Goal: Information Seeking & Learning: Learn about a topic

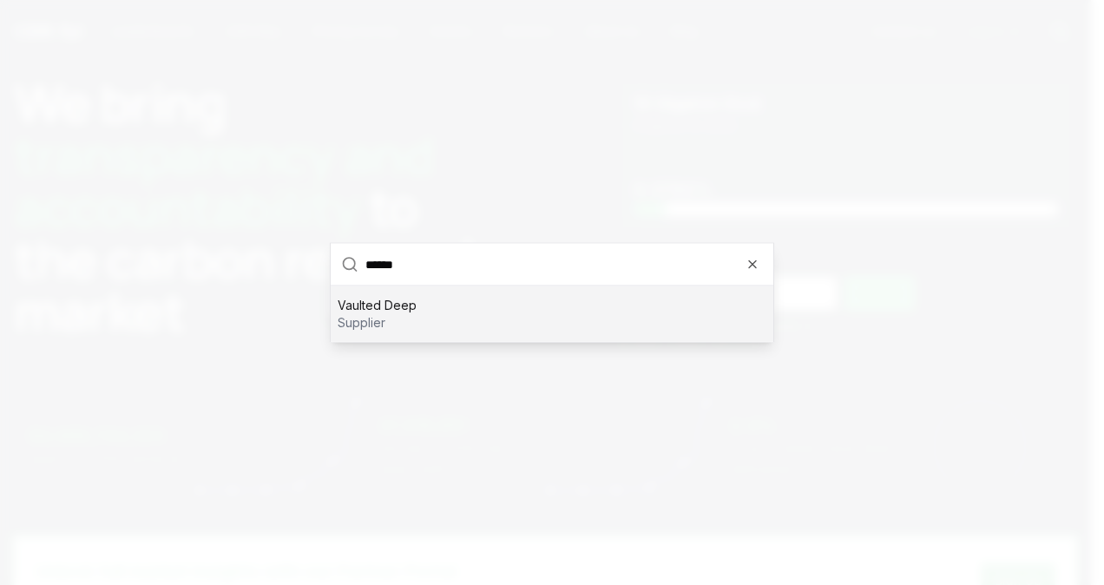
type input "*******"
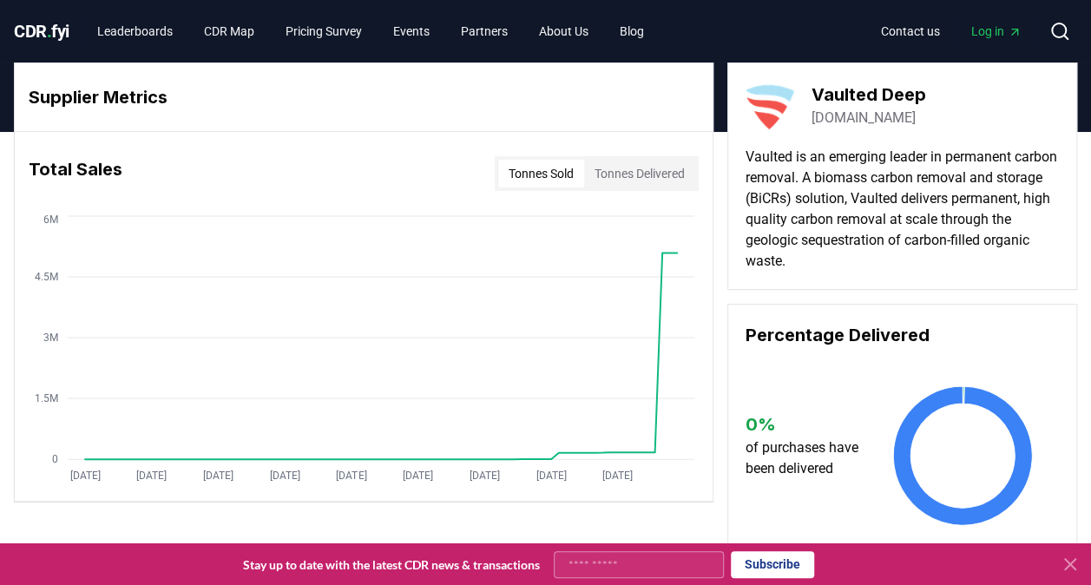
click at [618, 175] on button "Tonnes Delivered" at bounding box center [639, 174] width 111 height 28
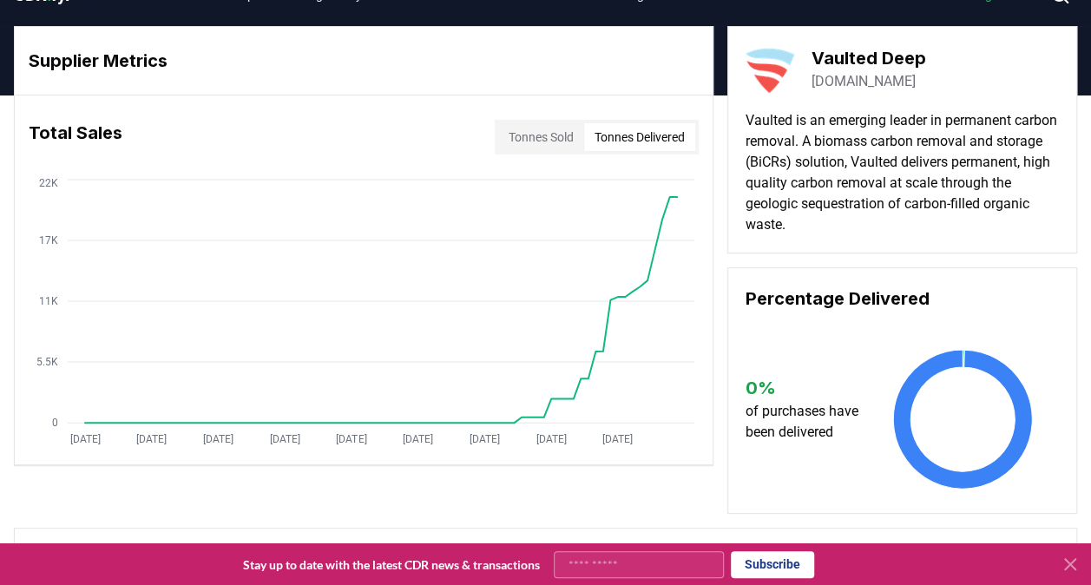
scroll to position [34, 0]
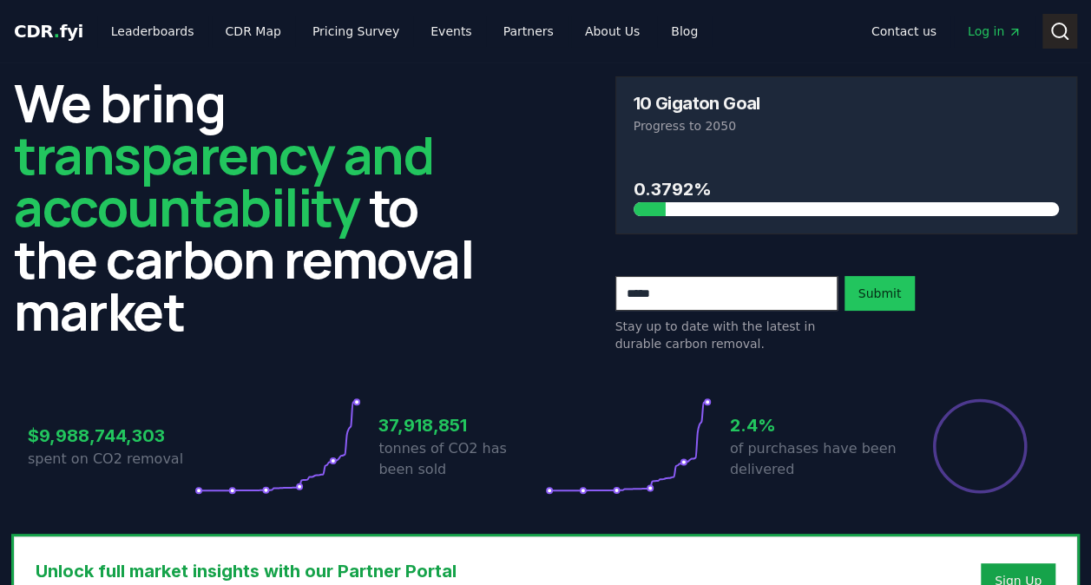
click at [1051, 47] on button "Search" at bounding box center [1060, 31] width 35 height 35
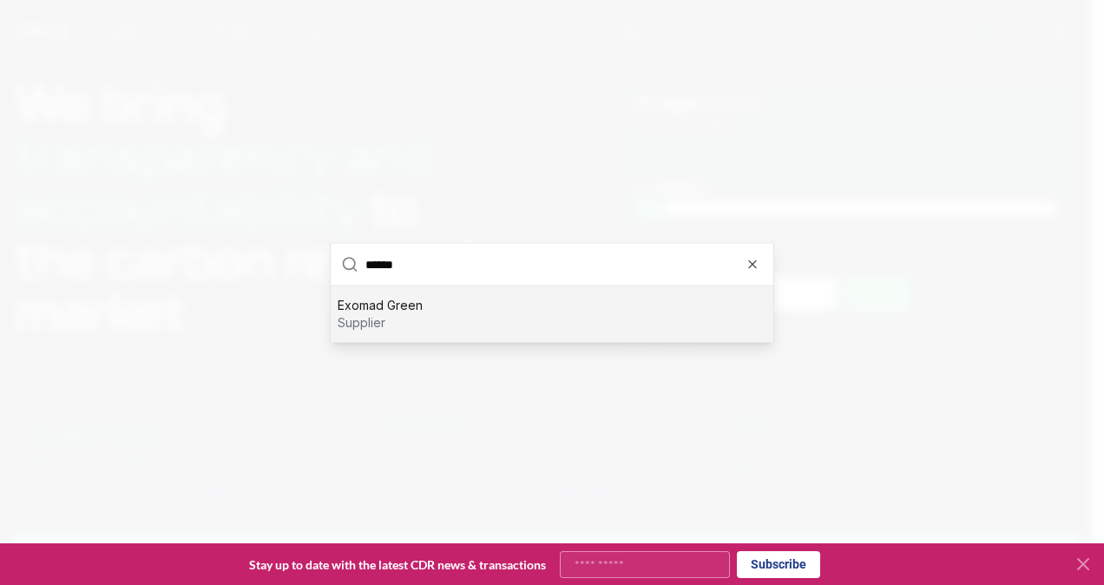
type input "******"
click at [585, 311] on div "Exomad Green supplier" at bounding box center [552, 315] width 443 height 56
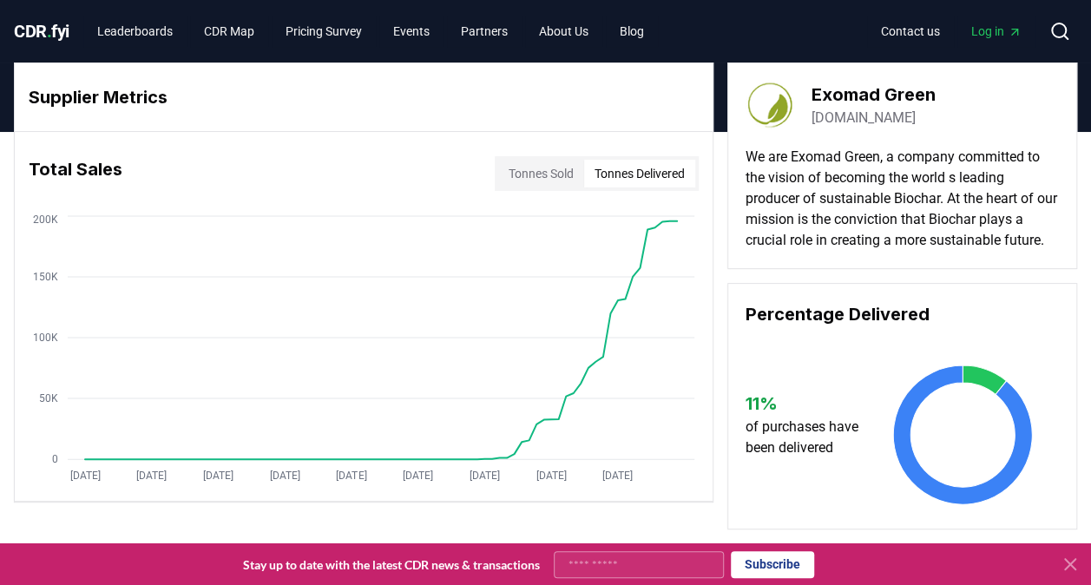
click at [634, 174] on button "Tonnes Delivered" at bounding box center [639, 174] width 111 height 28
click at [531, 178] on button "Tonnes Sold" at bounding box center [541, 174] width 86 height 28
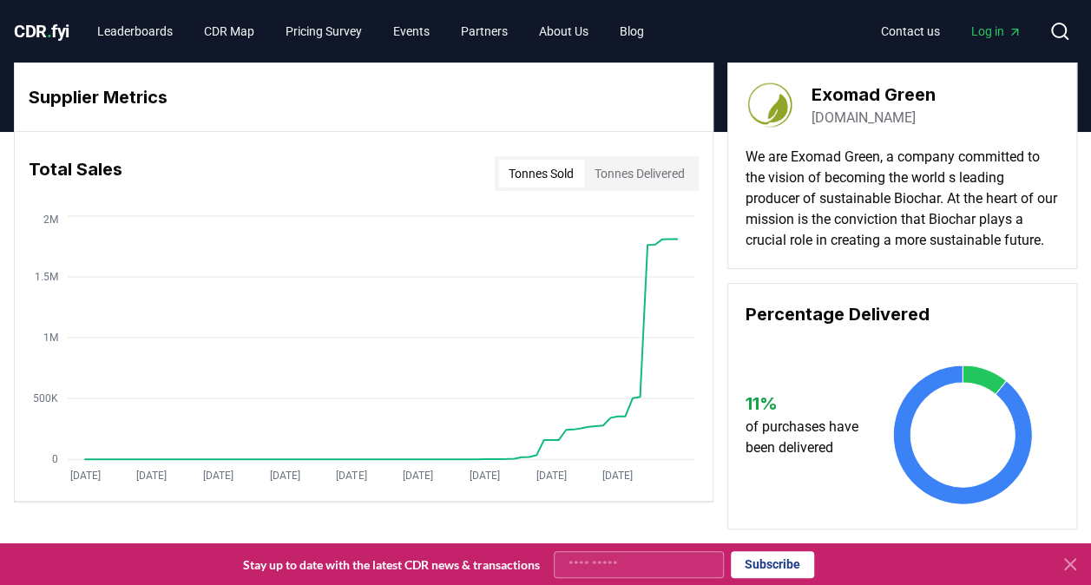
click at [615, 161] on button "Tonnes Delivered" at bounding box center [639, 174] width 111 height 28
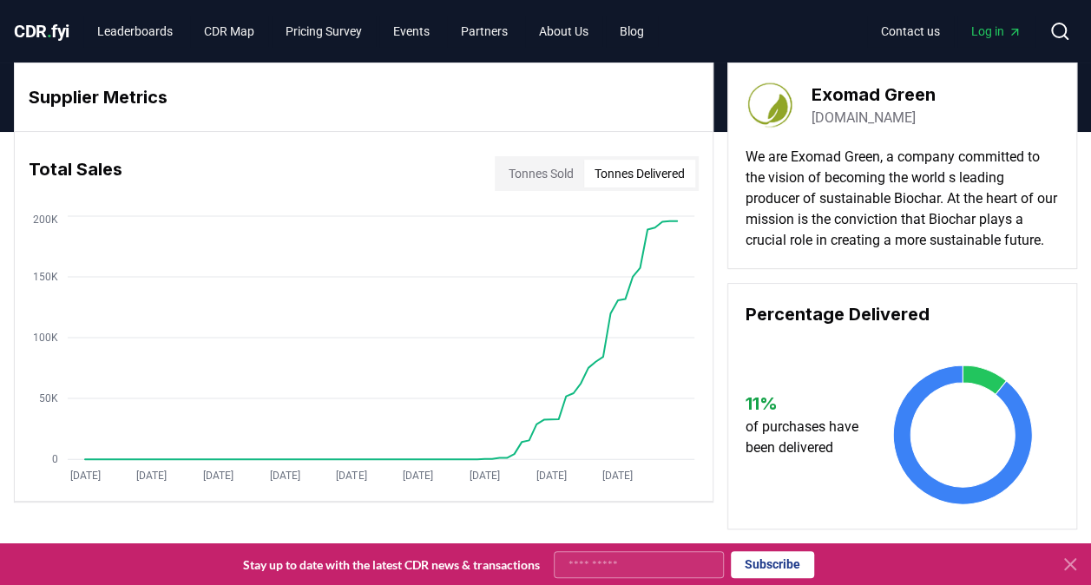
click at [537, 170] on button "Tonnes Sold" at bounding box center [541, 174] width 86 height 28
click at [664, 172] on button "Tonnes Delivered" at bounding box center [639, 174] width 111 height 28
